Goal: Use online tool/utility: Utilize a website feature to perform a specific function

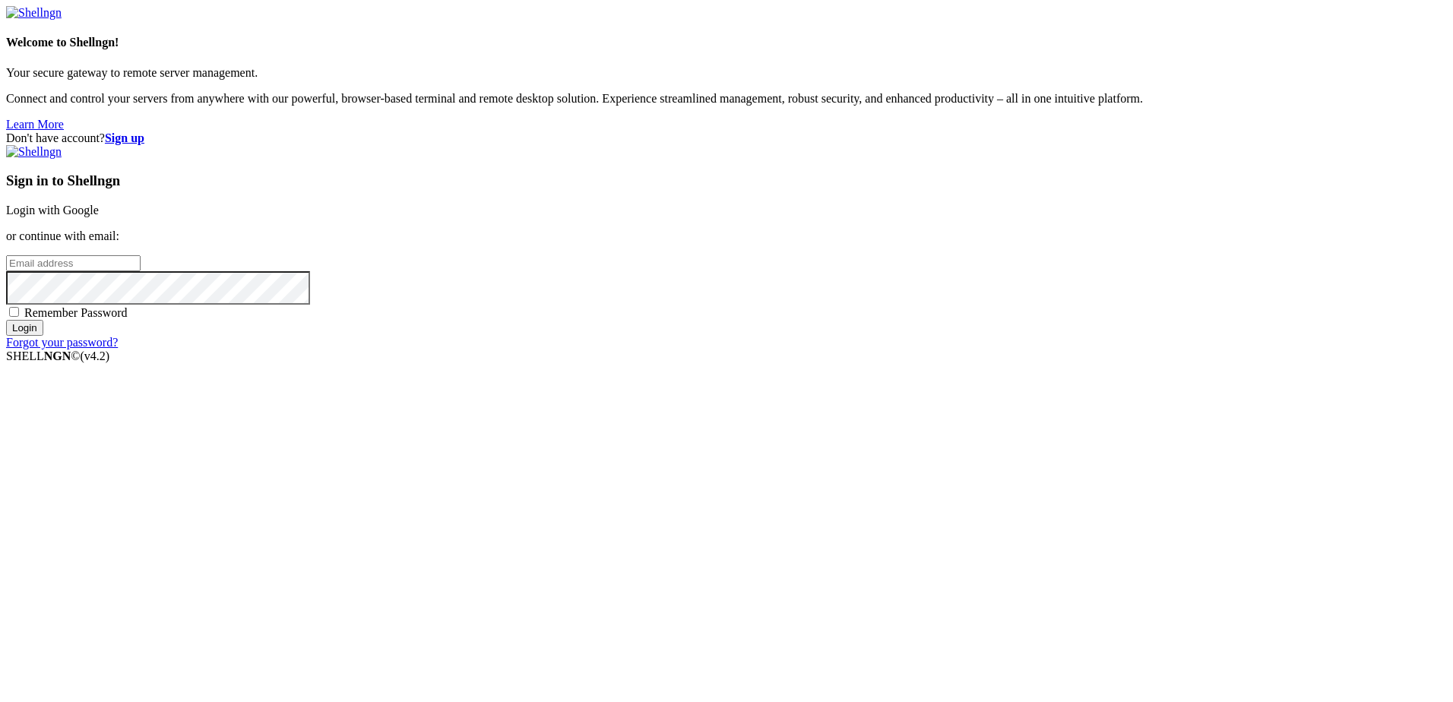
click at [99, 217] on link "Login with Google" at bounding box center [52, 210] width 93 height 13
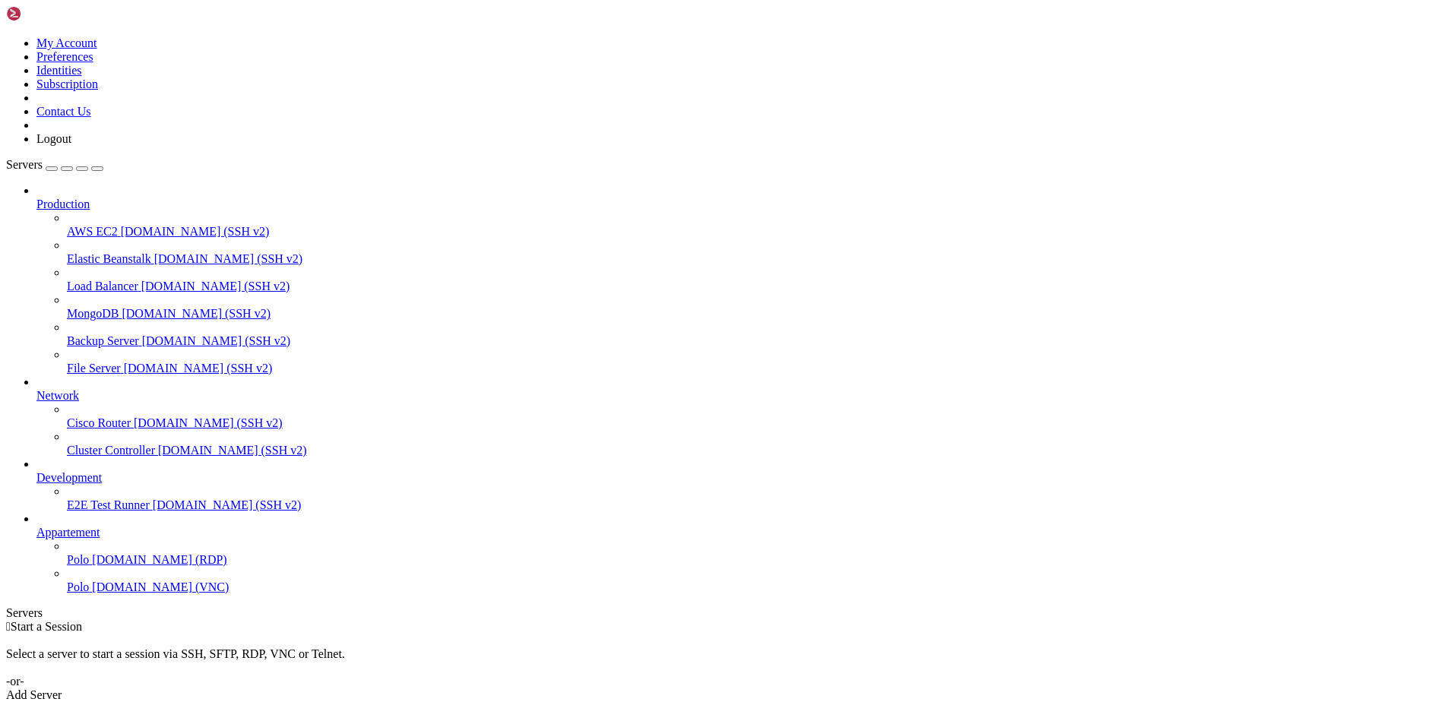
click at [120, 566] on span "[DOMAIN_NAME] (RDP)" at bounding box center [159, 559] width 134 height 13
click at [89, 593] on span "Polo" at bounding box center [78, 587] width 22 height 13
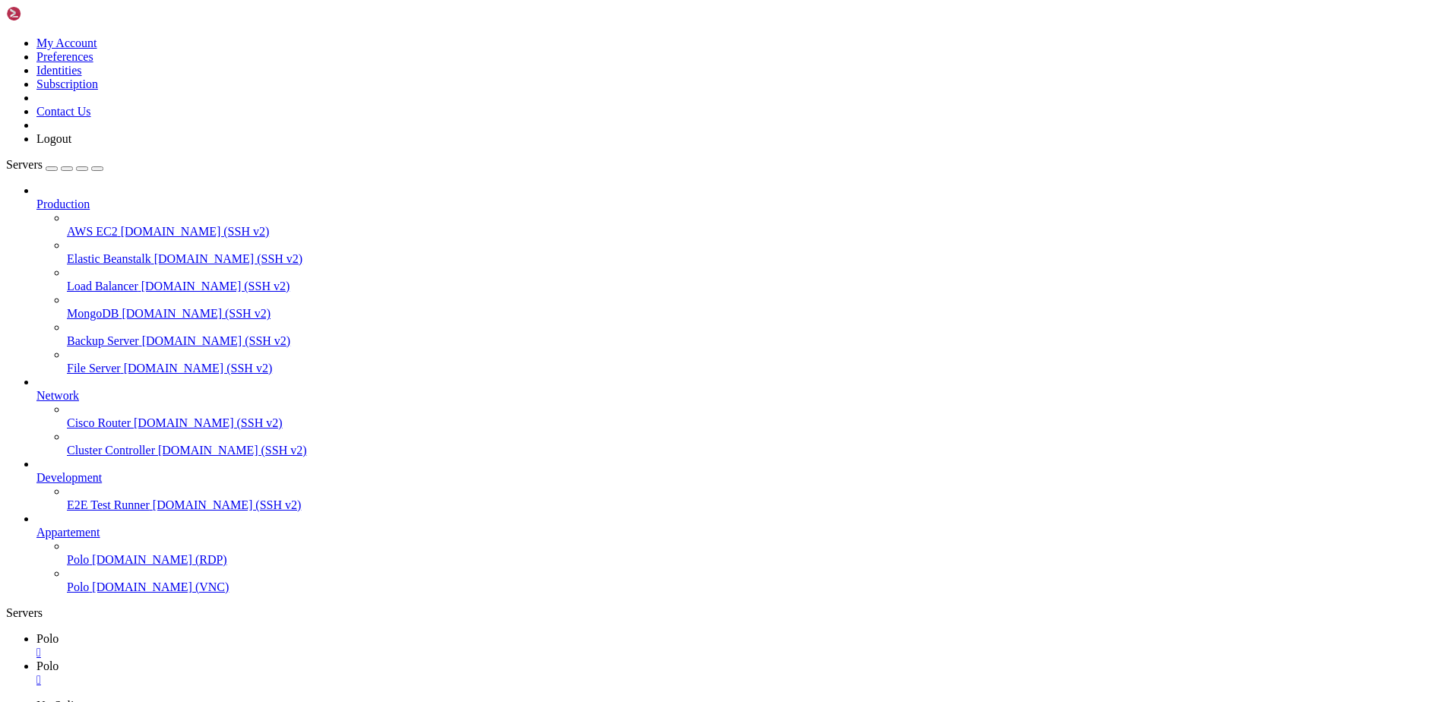
click at [109, 567] on link "Polo [DOMAIN_NAME] (RDP)" at bounding box center [757, 560] width 1380 height 14
click at [248, 646] on div "" at bounding box center [741, 653] width 1410 height 14
click at [89, 593] on span "Polo" at bounding box center [78, 587] width 22 height 13
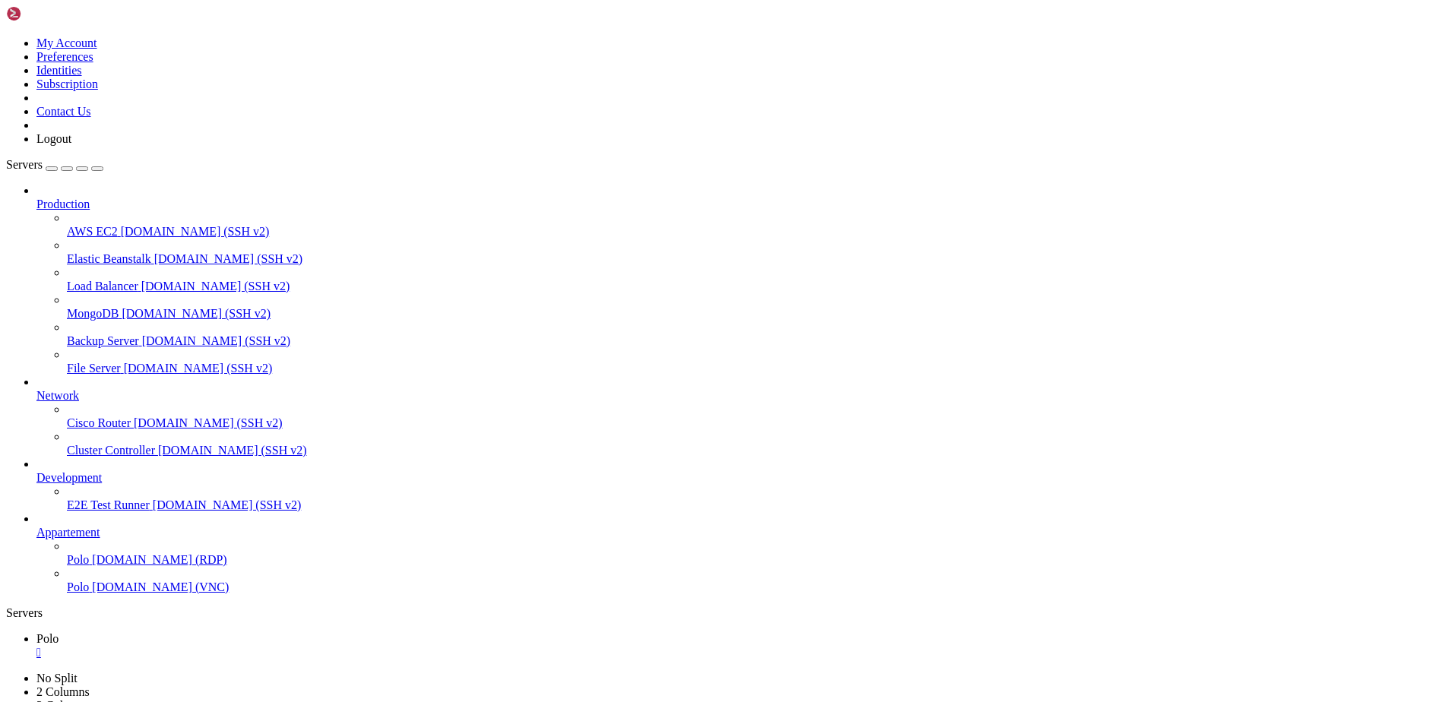
click at [89, 593] on span "Polo" at bounding box center [78, 587] width 22 height 13
click at [93, 566] on span "[DOMAIN_NAME] (RDP)" at bounding box center [159, 559] width 134 height 13
click at [255, 646] on div "" at bounding box center [741, 653] width 1410 height 14
click at [252, 646] on div "" at bounding box center [741, 653] width 1410 height 14
click at [128, 566] on span "[DOMAIN_NAME] (RDP)" at bounding box center [159, 559] width 134 height 13
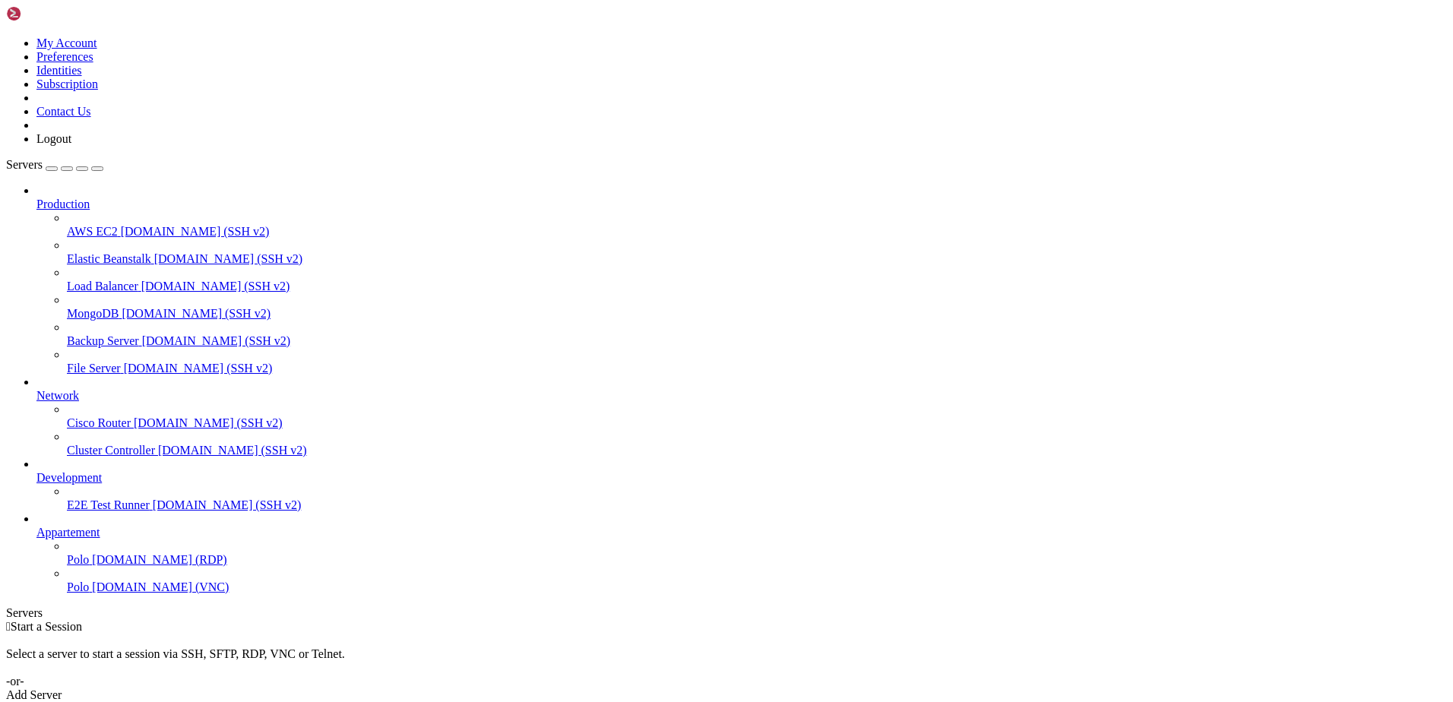
click at [128, 566] on span "[DOMAIN_NAME] (RDP)" at bounding box center [159, 559] width 134 height 13
click at [76, 537] on link "Polo [DOMAIN_NAME] (RDP)" at bounding box center [757, 560] width 1380 height 14
